Goal: Browse casually

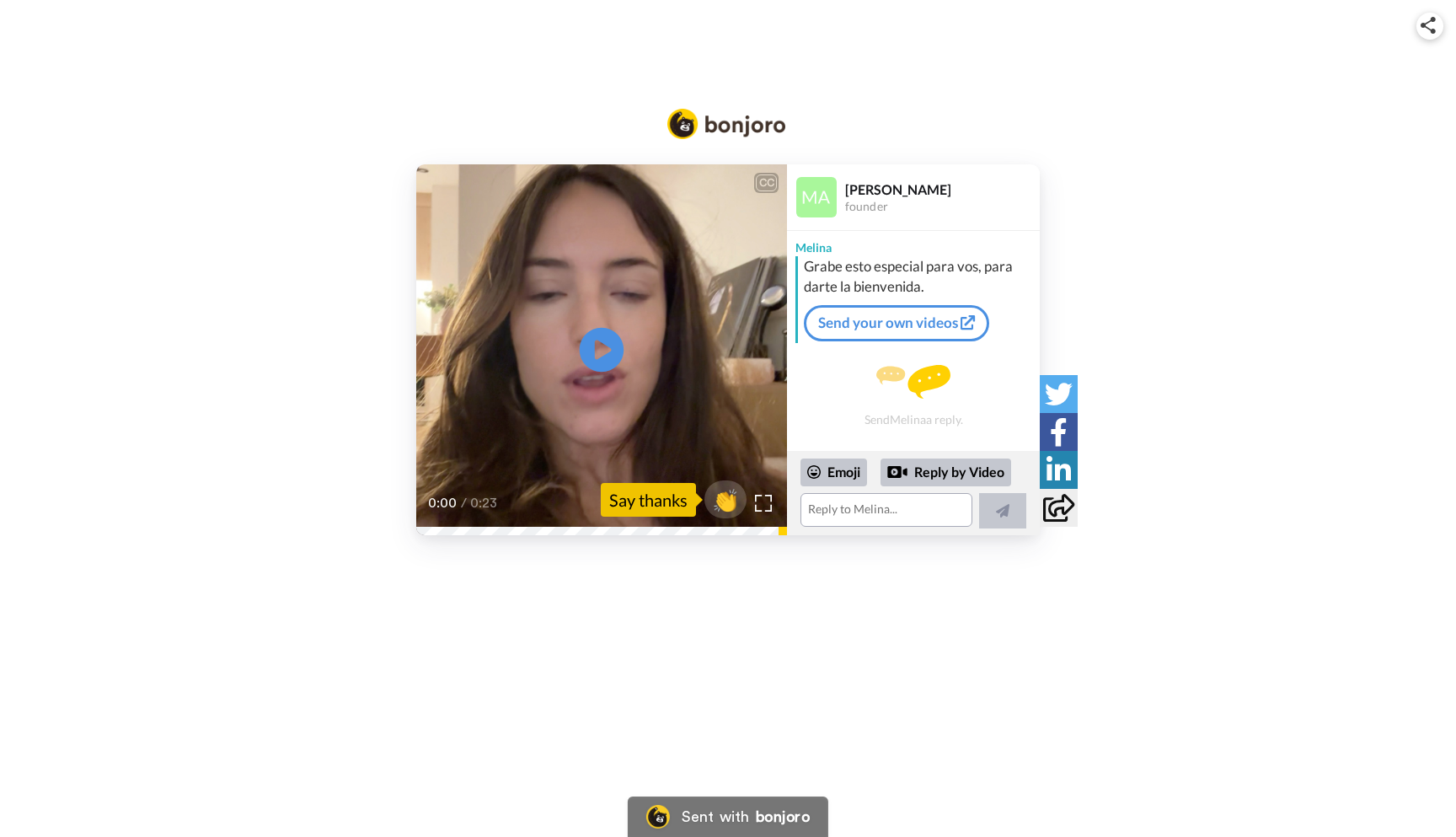
click at [607, 354] on icon at bounding box center [602, 350] width 45 height 45
click at [723, 509] on span "👏" at bounding box center [726, 500] width 53 height 34
click at [727, 502] on span "👍" at bounding box center [728, 500] width 53 height 34
click at [730, 496] on span "🔥" at bounding box center [728, 500] width 53 height 34
click at [731, 503] on span "😁" at bounding box center [728, 500] width 53 height 34
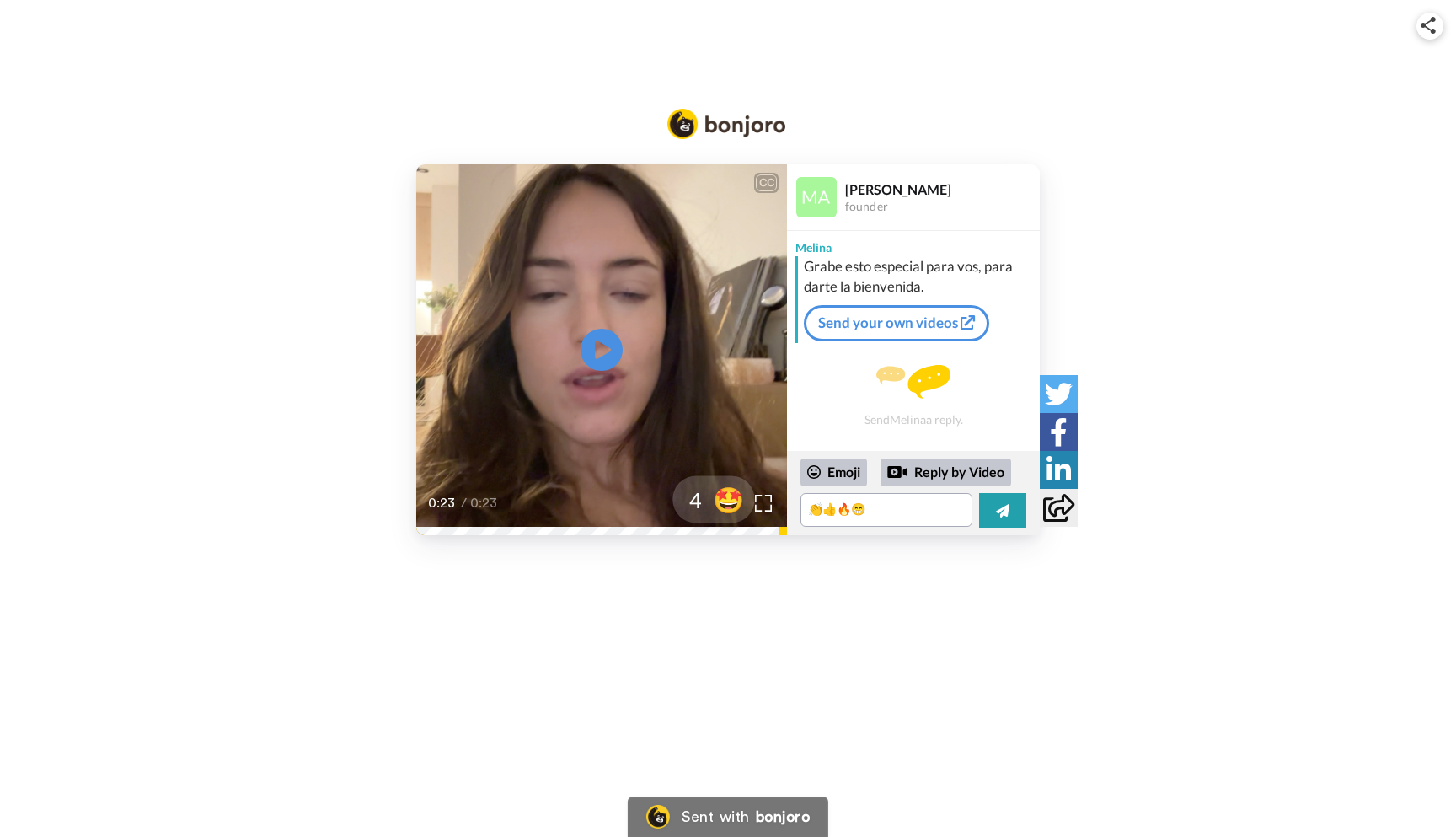
click at [726, 509] on span "🤩" at bounding box center [728, 500] width 53 height 34
click at [726, 509] on span "🤗" at bounding box center [728, 500] width 53 height 34
click at [726, 509] on span "😸" at bounding box center [728, 500] width 53 height 34
click at [726, 509] on span "🤝" at bounding box center [728, 500] width 53 height 34
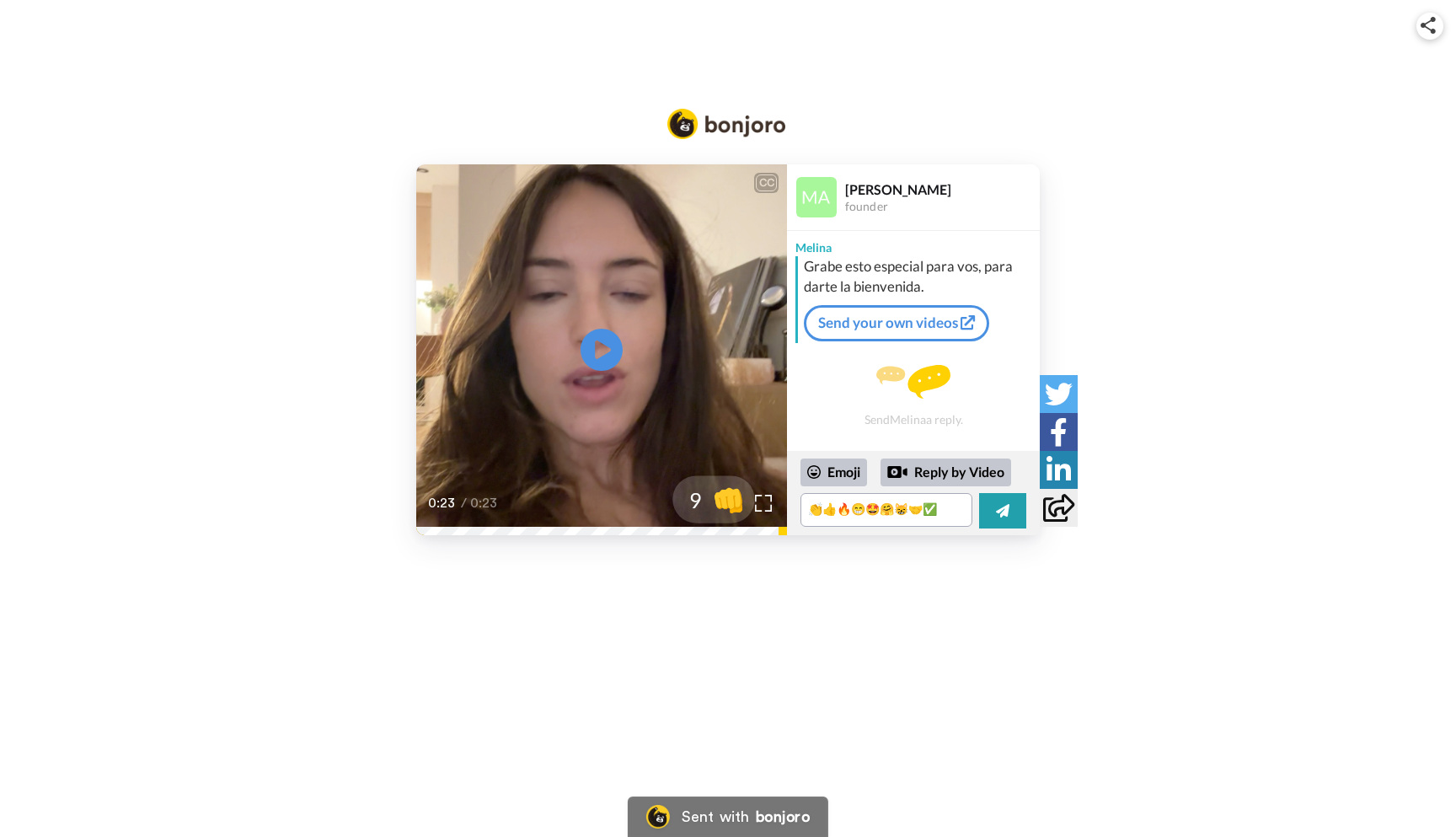
click at [726, 509] on span "👊" at bounding box center [728, 500] width 53 height 34
click at [726, 509] on span "👌" at bounding box center [729, 500] width 53 height 34
click at [726, 509] on span "🙏" at bounding box center [729, 500] width 53 height 34
click at [726, 509] on span "👀" at bounding box center [729, 500] width 53 height 34
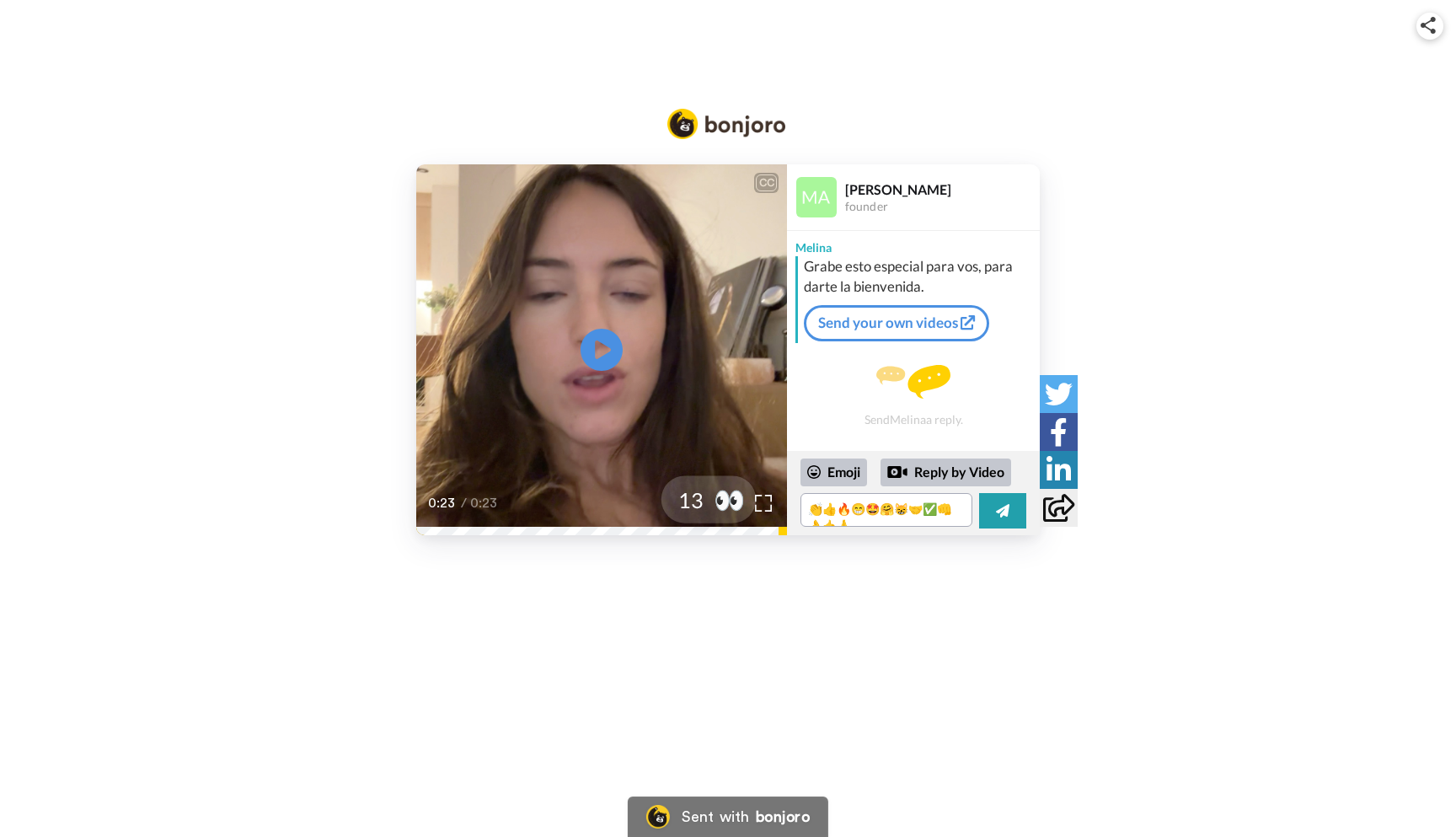
click at [726, 509] on span "👀" at bounding box center [729, 500] width 53 height 34
click at [726, 509] on span "⭐" at bounding box center [729, 500] width 53 height 34
click at [726, 509] on span "🏆" at bounding box center [729, 500] width 53 height 34
click at [726, 509] on span "🚀" at bounding box center [729, 500] width 53 height 34
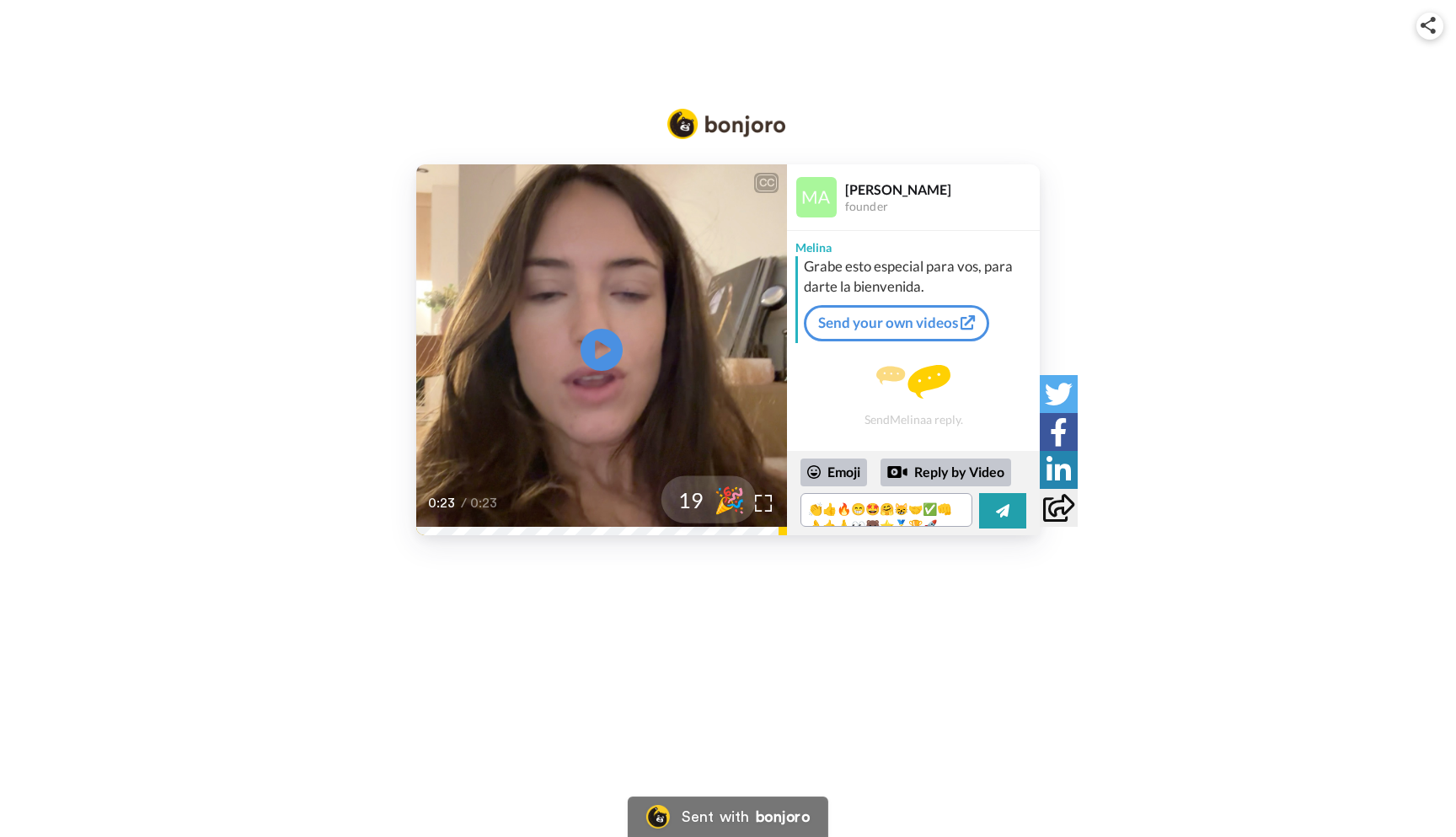
click at [726, 509] on span "🎉" at bounding box center [729, 500] width 53 height 34
click at [726, 509] on span "💯" at bounding box center [729, 500] width 53 height 34
click at [726, 509] on span "🆒" at bounding box center [729, 500] width 53 height 34
click at [726, 509] on span "👍" at bounding box center [729, 500] width 53 height 34
